Goal: Information Seeking & Learning: Learn about a topic

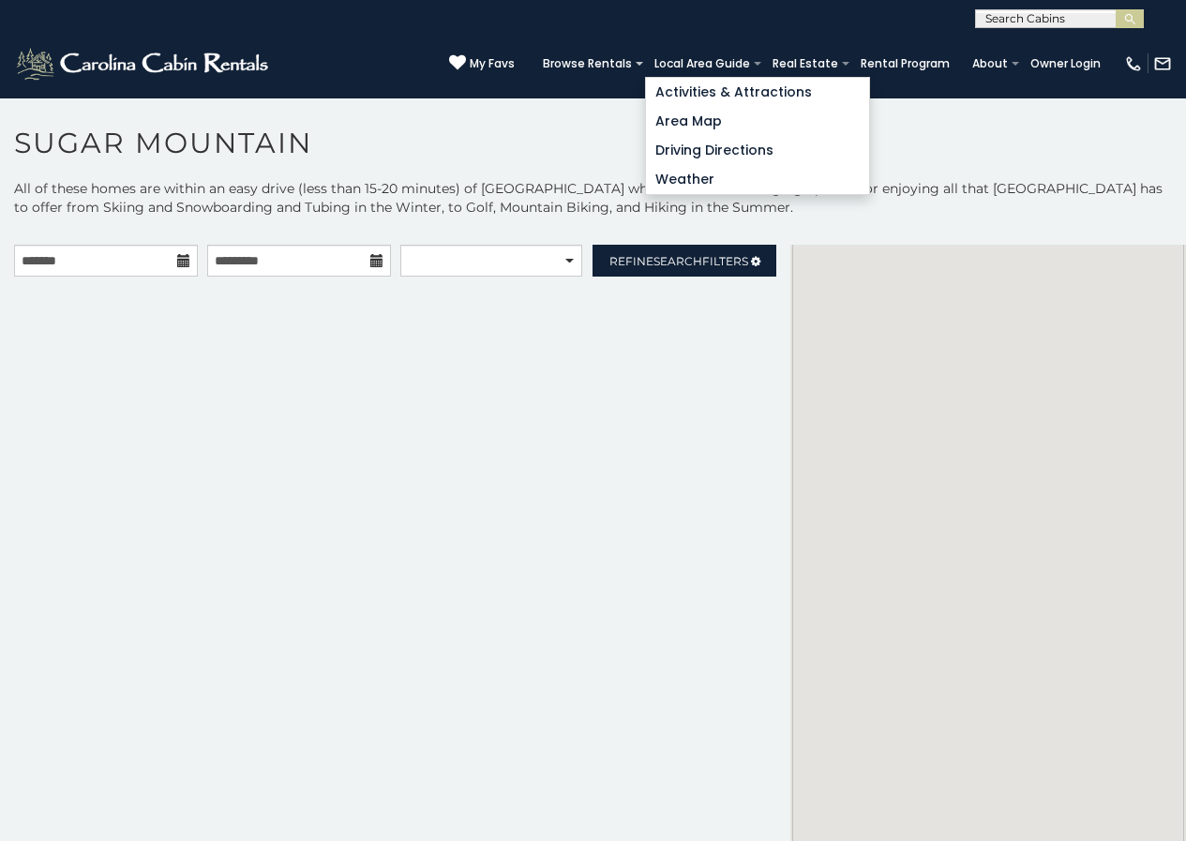
click at [732, 55] on link "Local Area Guide" at bounding box center [702, 64] width 114 height 26
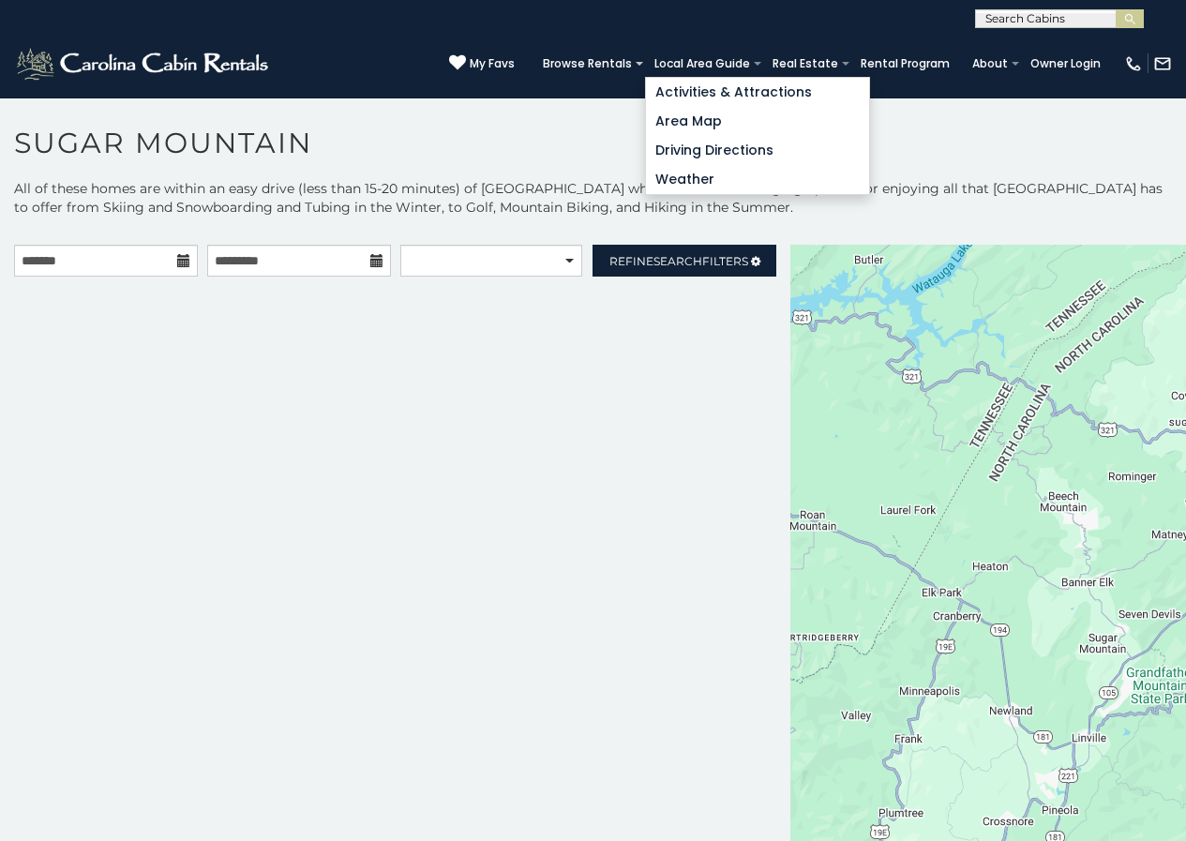
scroll to position [57, 0]
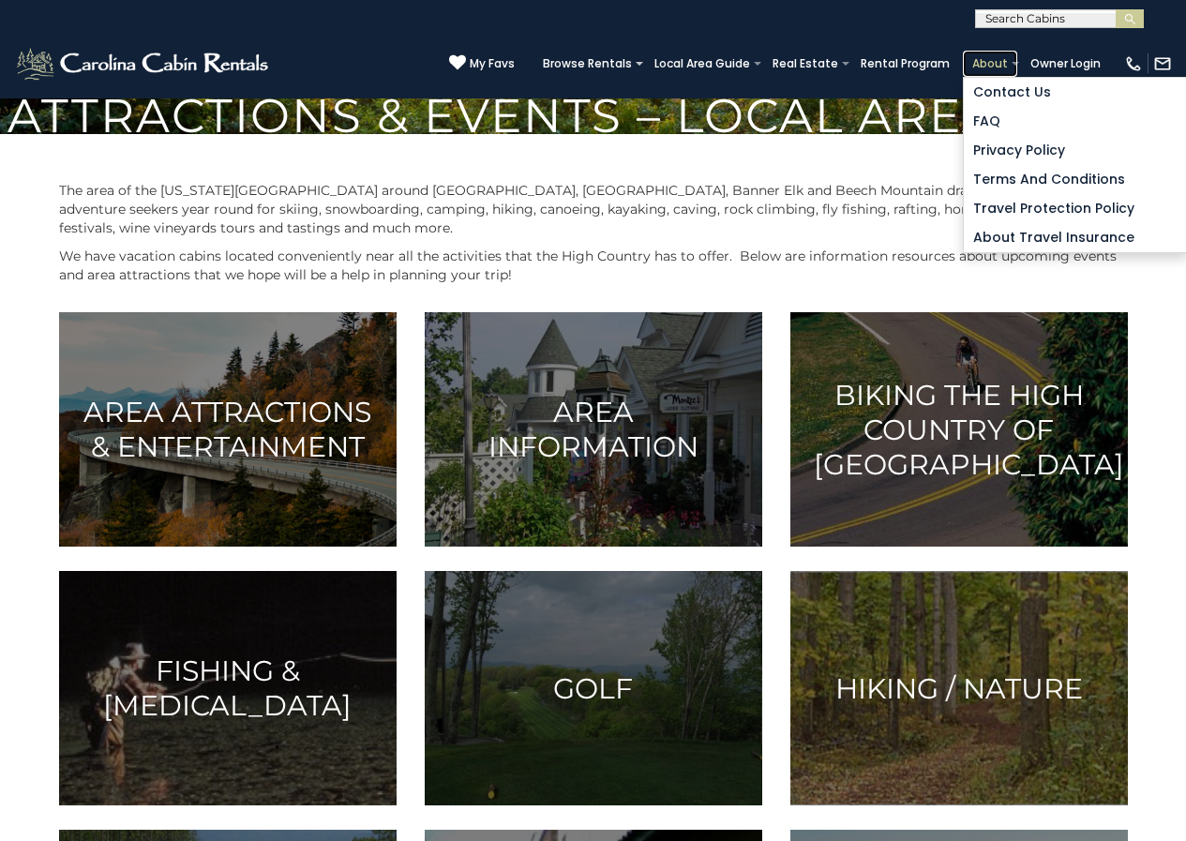
click at [1002, 60] on link "About" at bounding box center [990, 64] width 54 height 26
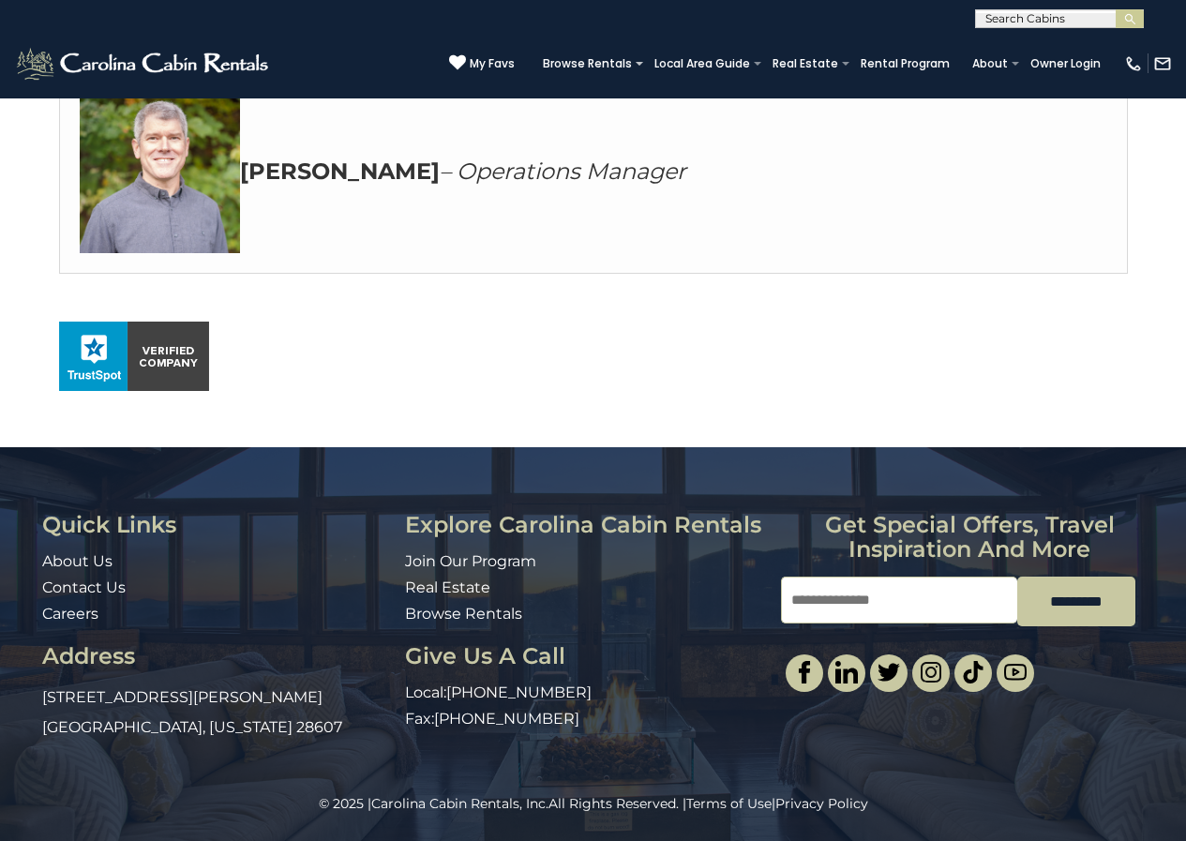
scroll to position [1138, 0]
click at [829, 836] on div "© 2025 | Carolina Cabin Rentals, Inc. All Rights Reserved. | Terms of Use | Pri…" at bounding box center [593, 817] width 1186 height 47
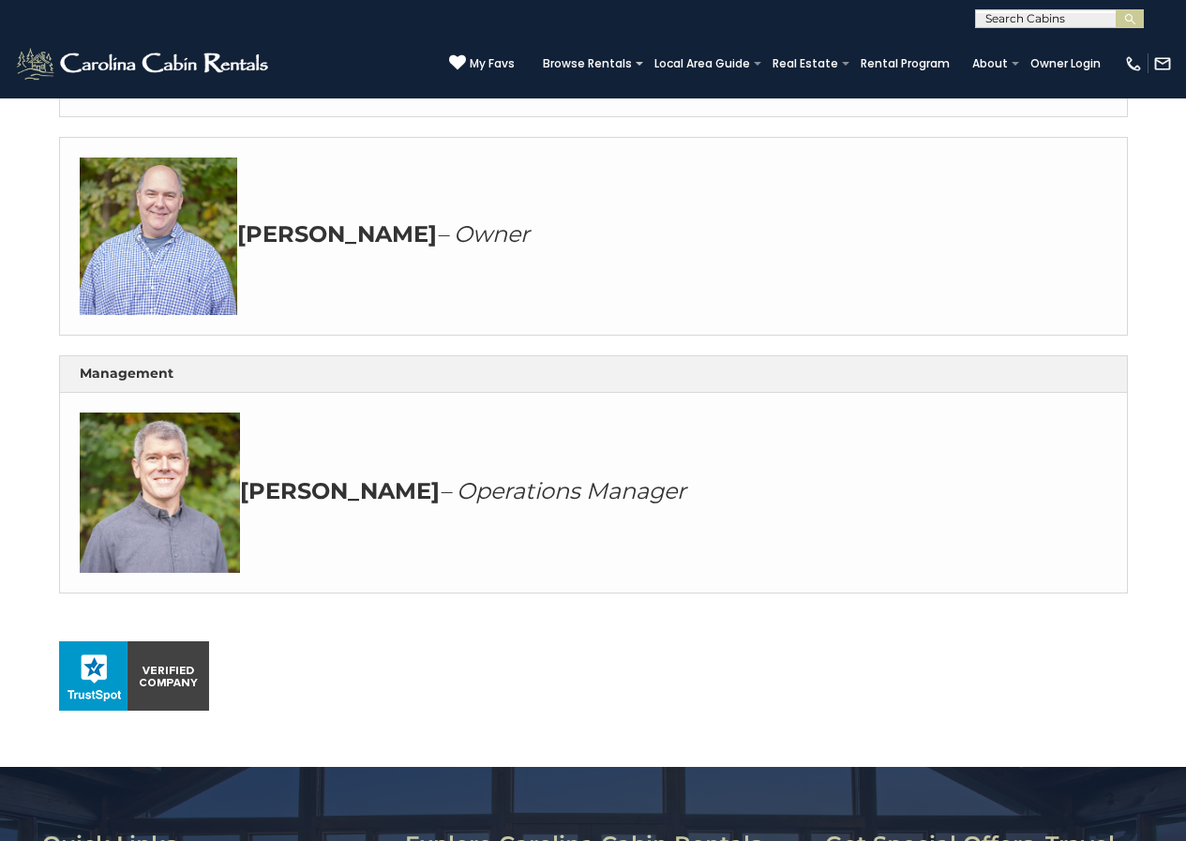
scroll to position [754, 0]
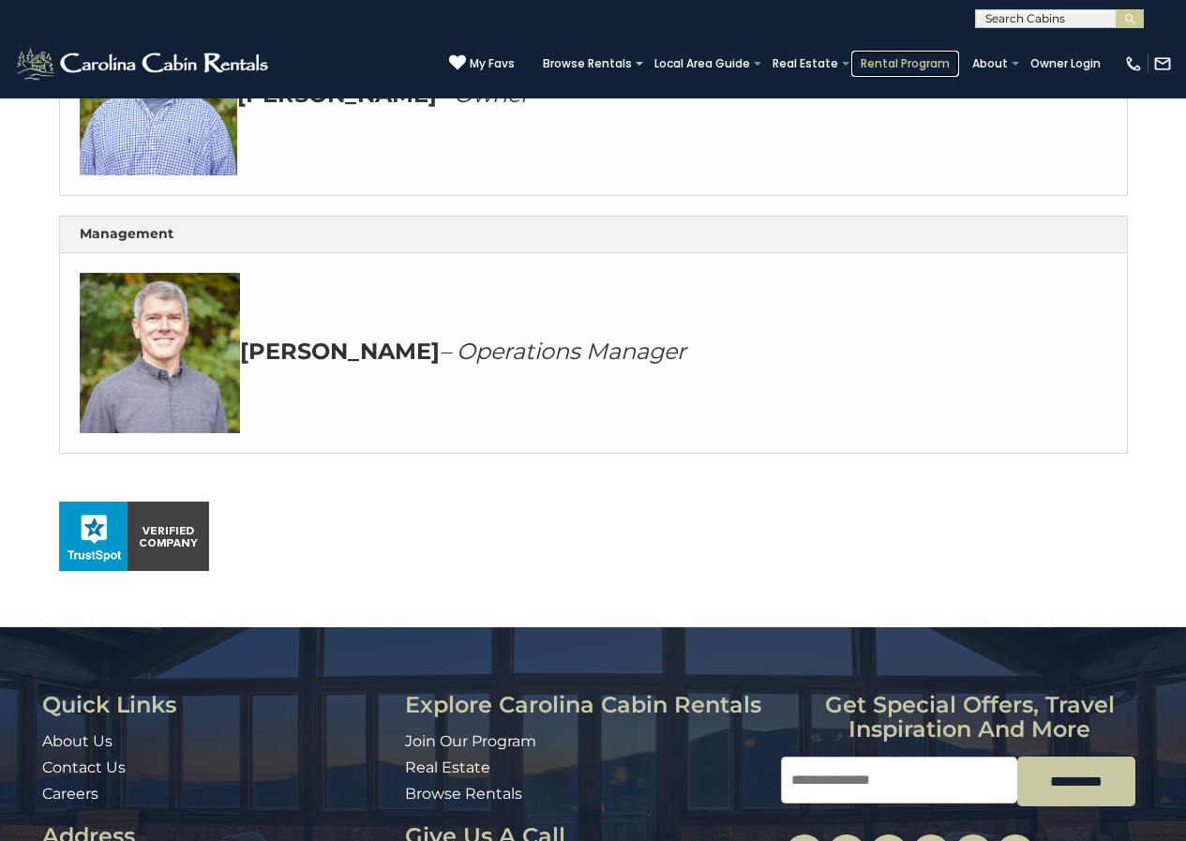
click at [897, 69] on link "Rental Program" at bounding box center [905, 64] width 108 height 26
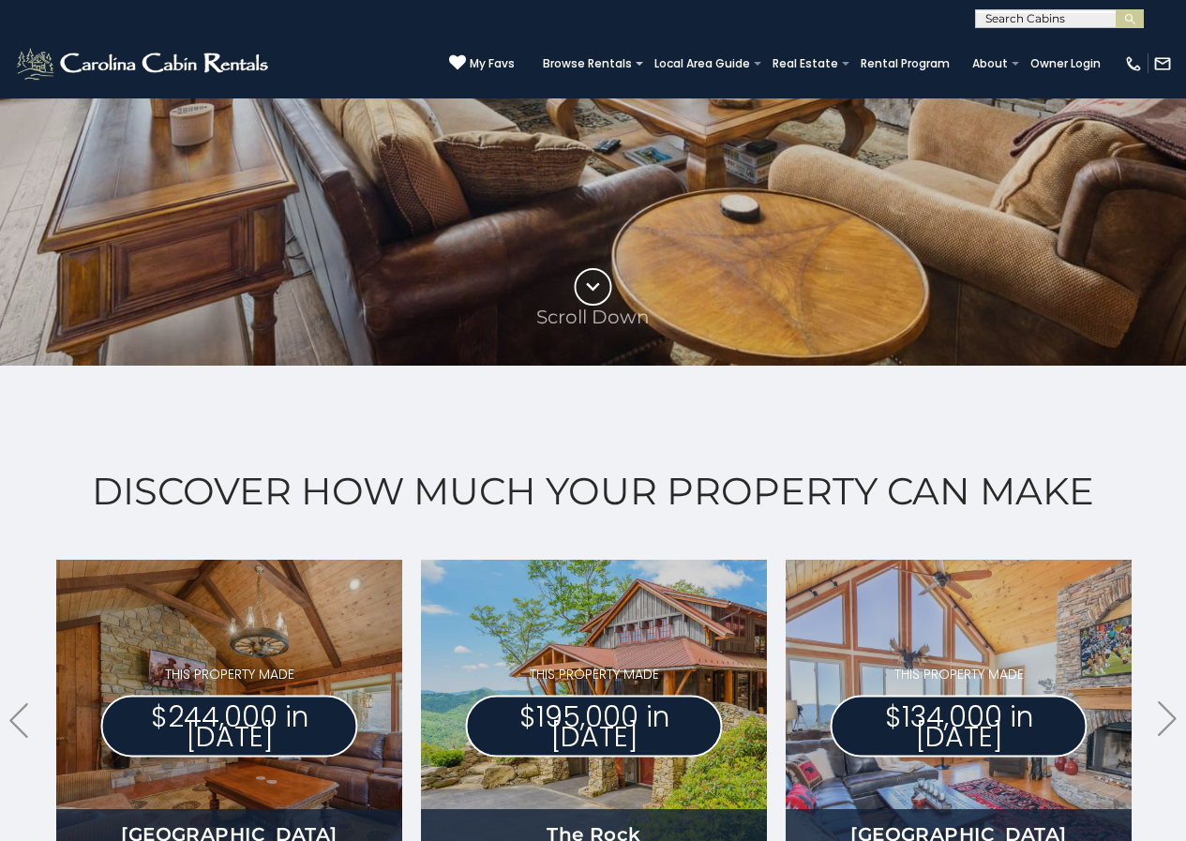
scroll to position [664, 0]
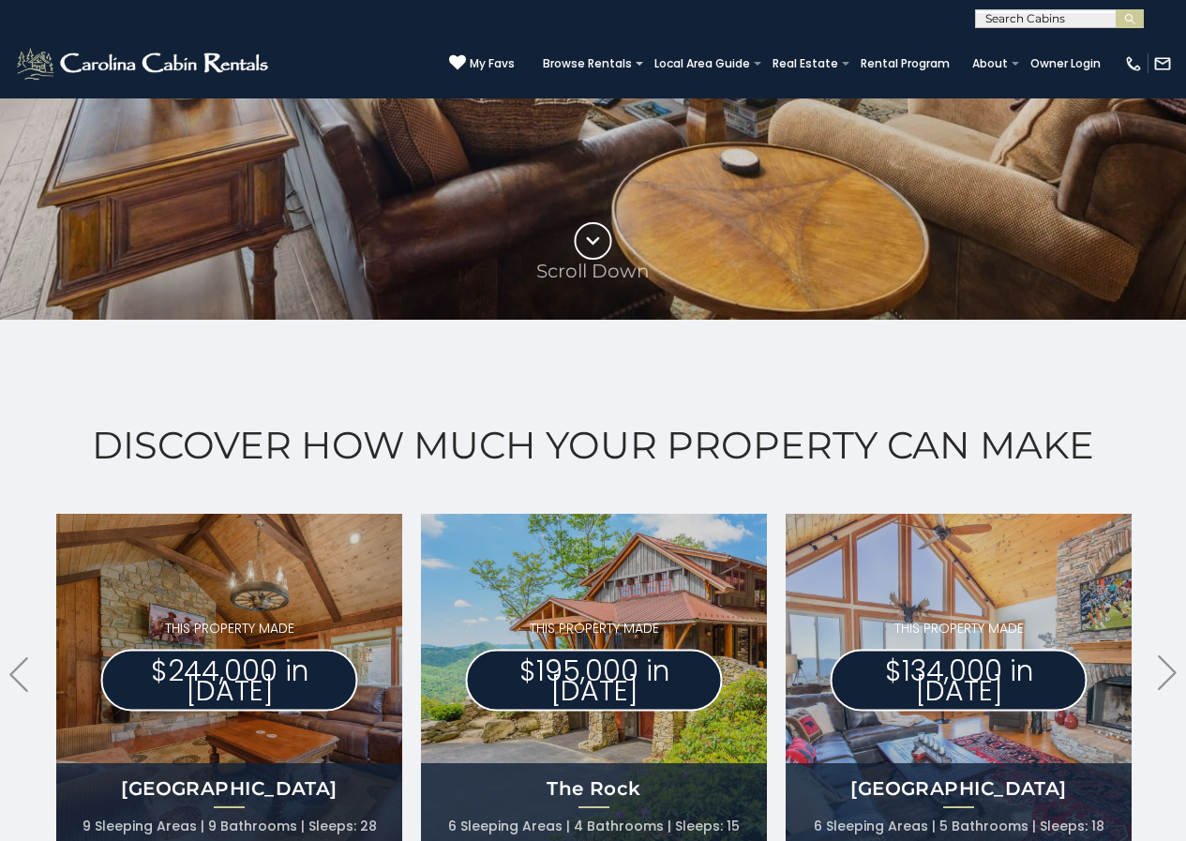
click at [0, 574] on div "Discover How Much Your Property Can Make .arrowLeft .st0{fill:#929292;} .arrowR…" at bounding box center [593, 683] width 1186 height 727
